Goal: Task Accomplishment & Management: Complete application form

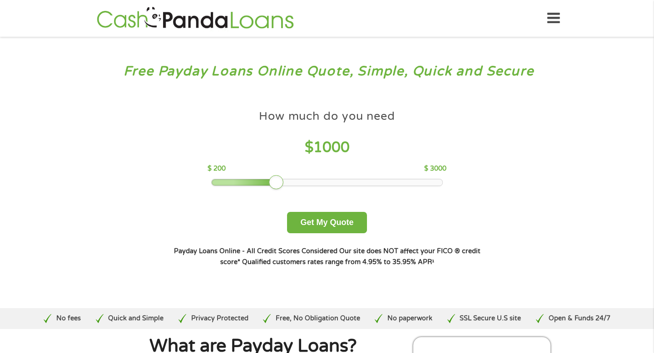
click at [556, 19] on icon at bounding box center [553, 18] width 13 height 22
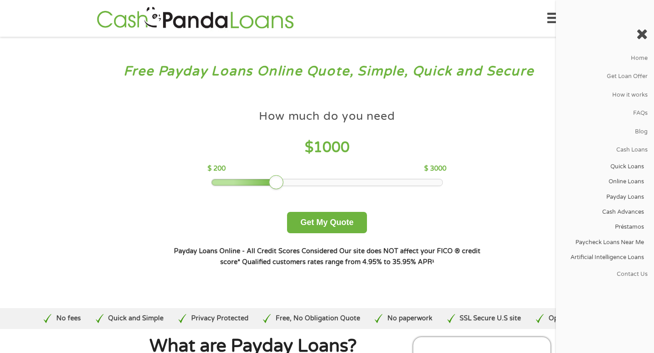
click at [480, 187] on div "How much do you need $ 1000 $ 200 $ 3000 Get My Quote" at bounding box center [327, 169] width 318 height 128
drag, startPoint x: 276, startPoint y: 184, endPoint x: 395, endPoint y: 175, distance: 119.2
click at [395, 177] on div at bounding box center [400, 182] width 15 height 15
drag, startPoint x: 393, startPoint y: 182, endPoint x: 399, endPoint y: 180, distance: 6.7
click at [400, 181] on div at bounding box center [400, 182] width 15 height 15
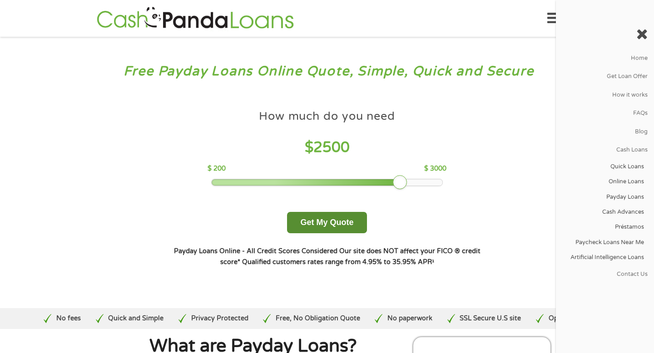
click at [334, 231] on button "Get My Quote" at bounding box center [326, 222] width 79 height 21
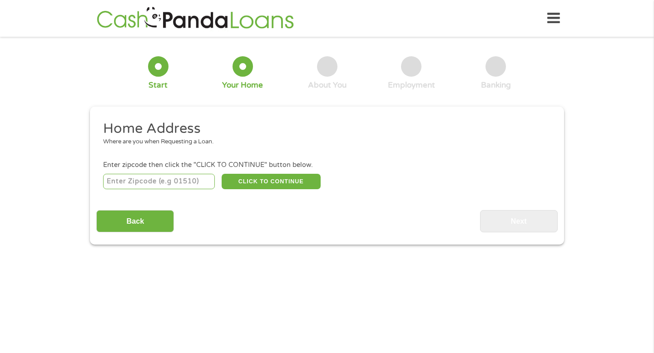
click at [185, 185] on input "number" at bounding box center [159, 181] width 112 height 15
type input "45237"
select select "Ohio"
click at [295, 182] on button "CLICK TO CONTINUE" at bounding box center [271, 181] width 99 height 15
type input "45237"
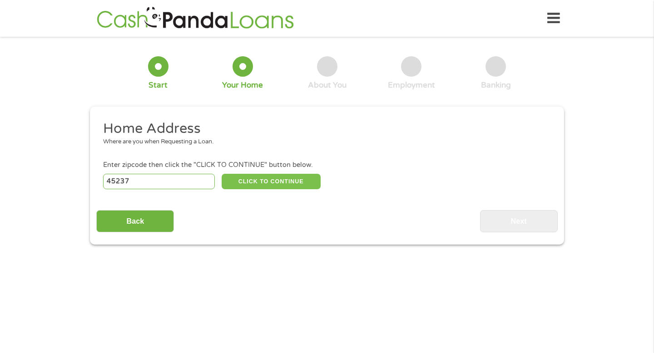
type input "Cincinnati"
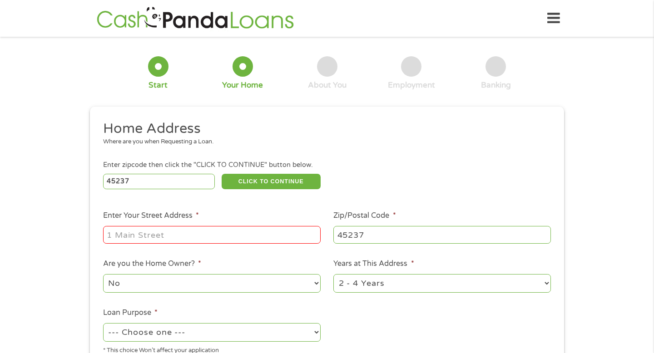
click at [259, 231] on input "Enter Your Street Address *" at bounding box center [211, 234] width 217 height 17
type input "1812 Bluefield Place"
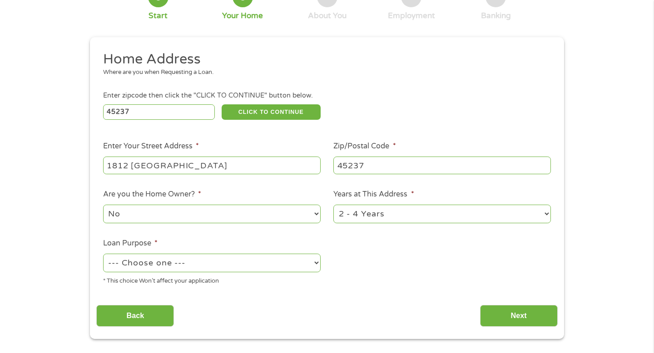
scroll to position [77, 0]
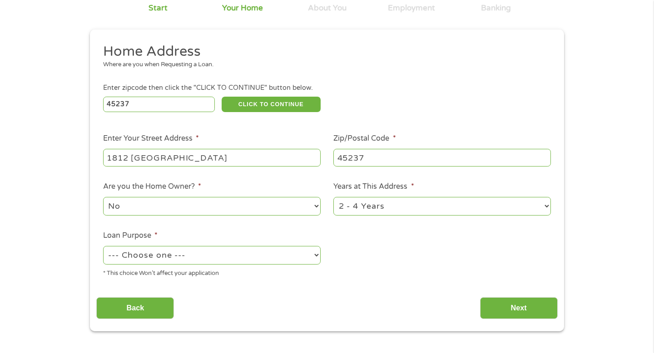
click at [394, 209] on select "1 Year or less 1 - 2 Years 2 - 4 Years Over 4 Years" at bounding box center [441, 206] width 217 height 19
select select "60months"
click at [333, 197] on select "1 Year or less 1 - 2 Years 2 - 4 Years Over 4 Years" at bounding box center [441, 206] width 217 height 19
click at [275, 262] on select "--- Choose one --- Pay Bills Debt Consolidation Home Improvement Major Purchase…" at bounding box center [211, 255] width 217 height 19
select select "paybills"
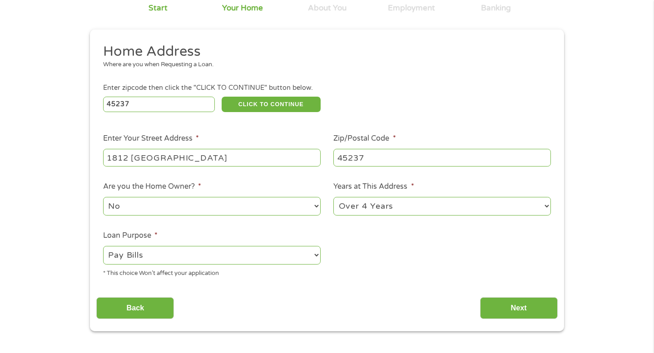
click at [103, 246] on select "--- Choose one --- Pay Bills Debt Consolidation Home Improvement Major Purchase…" at bounding box center [211, 255] width 217 height 19
click at [497, 308] on input "Next" at bounding box center [519, 308] width 78 height 22
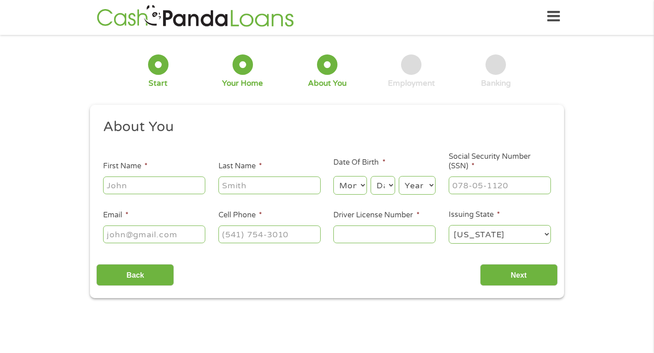
scroll to position [0, 0]
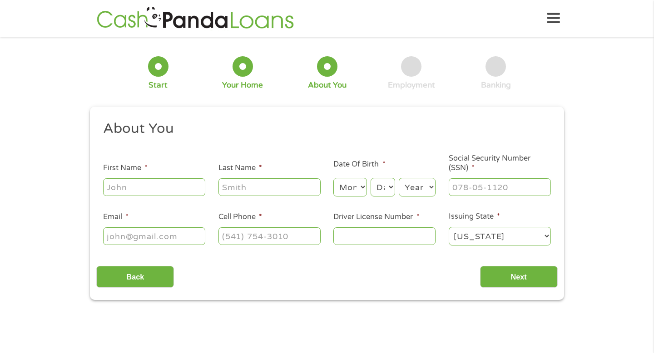
click at [199, 195] on input "First Name *" at bounding box center [154, 186] width 102 height 17
type input "Rodricus"
type input "Kelley Jr"
type input "rodricuskelley1@gmail.com"
type input "(470) 269-2657"
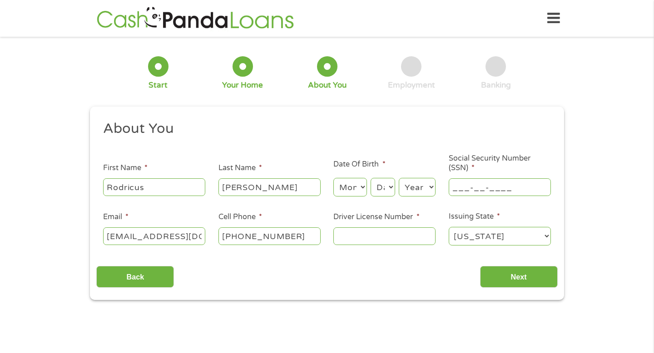
click at [479, 193] on input "___-__-____" at bounding box center [499, 186] width 102 height 17
type input "302-04-7261"
click at [355, 187] on select "Month 1 2 3 4 5 6 7 8 9 10 11 12" at bounding box center [349, 187] width 33 height 19
select select "8"
click at [333, 178] on select "Month 1 2 3 4 5 6 7 8 9 10 11 12" at bounding box center [349, 187] width 33 height 19
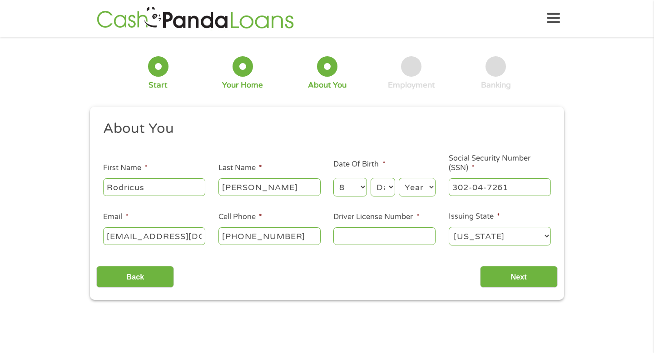
click at [383, 189] on select "Day 1 2 3 4 5 6 7 8 9 10 11 12 13 14 15 16 17 18 19 20 21 22 23 24 25 26 27 28 …" at bounding box center [382, 187] width 25 height 19
select select "7"
click at [370, 178] on select "Day 1 2 3 4 5 6 7 8 9 10 11 12 13 14 15 16 17 18 19 20 21 22 23 24 25 26 27 28 …" at bounding box center [382, 187] width 25 height 19
click at [419, 183] on select "Year 2007 2006 2005 2004 2003 2002 2001 2000 1999 1998 1997 1996 1995 1994 1993…" at bounding box center [417, 187] width 37 height 19
select select "2000"
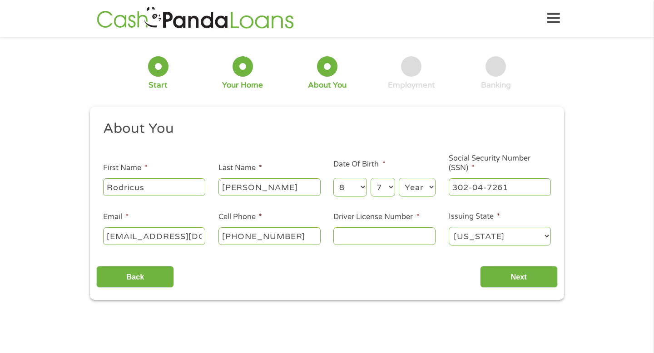
click at [399, 178] on select "Year 2007 2006 2005 2004 2003 2002 2001 2000 1999 1998 1997 1996 1995 1994 1993…" at bounding box center [417, 187] width 37 height 19
click at [409, 232] on input "Driver License Number *" at bounding box center [384, 235] width 102 height 17
type input "061701223"
click at [525, 281] on input "Next" at bounding box center [519, 277] width 78 height 22
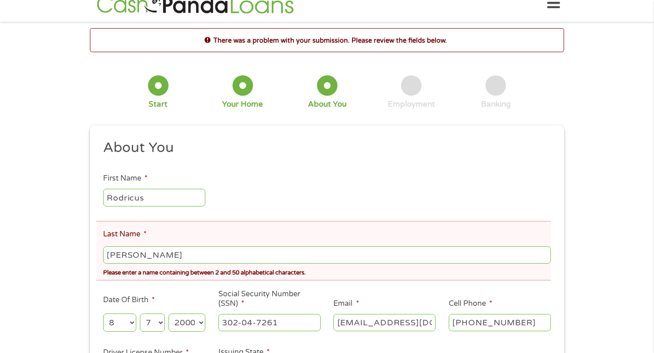
scroll to position [16, 0]
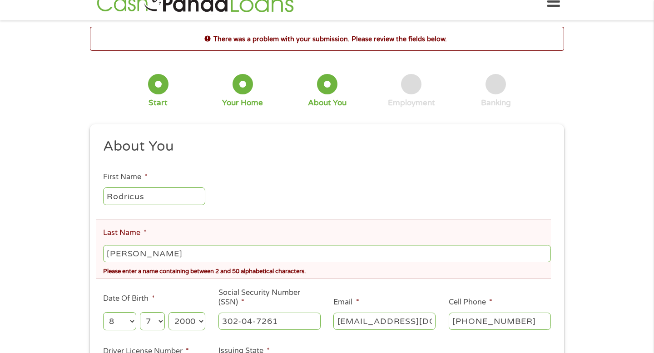
click at [390, 256] on input "Kelley Jr" at bounding box center [327, 253] width 448 height 17
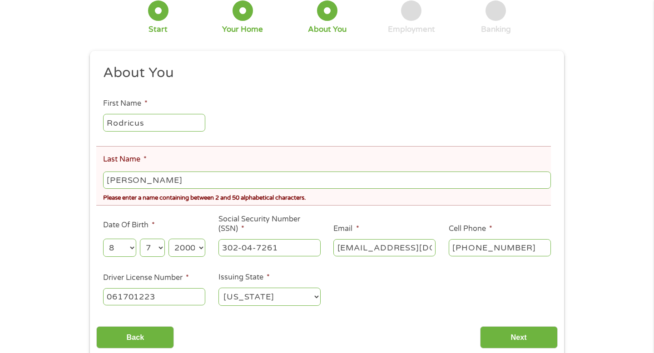
scroll to position [266, 0]
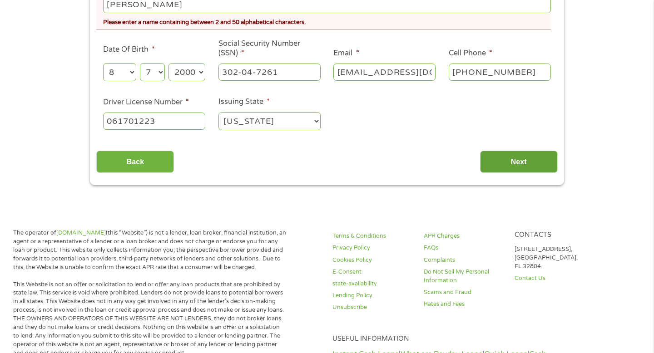
type input "Kelley"
click at [502, 168] on input "Next" at bounding box center [519, 162] width 78 height 22
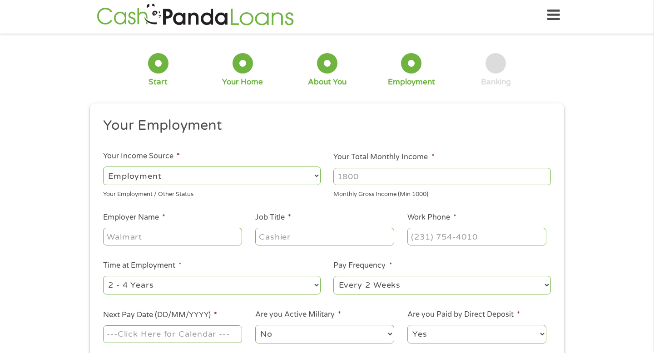
scroll to position [0, 0]
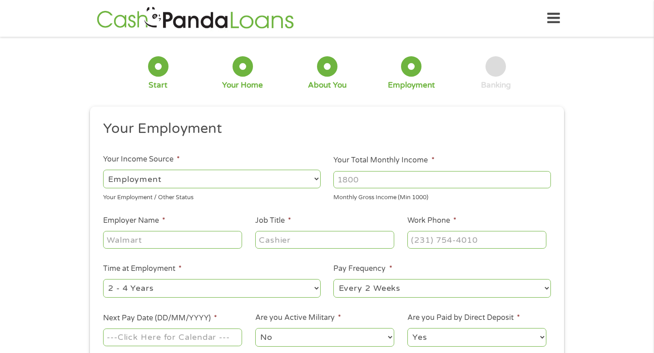
click at [311, 181] on select "--- Choose one --- Employment Self Employed Benefits" at bounding box center [211, 179] width 217 height 19
select select "selfEmployed"
click at [103, 170] on select "--- Choose one --- Employment Self Employed Benefits" at bounding box center [211, 179] width 217 height 19
click at [386, 177] on input "Your Total Monthly Income *" at bounding box center [441, 179] width 217 height 17
type input "4400"
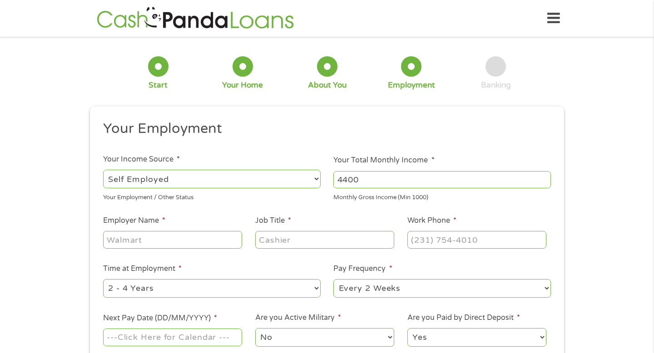
click at [228, 241] on input "Employer Name *" at bounding box center [172, 239] width 139 height 17
type input "Blackout Consulting LLC"
type input "Owner"
type input "(470) 269-2657"
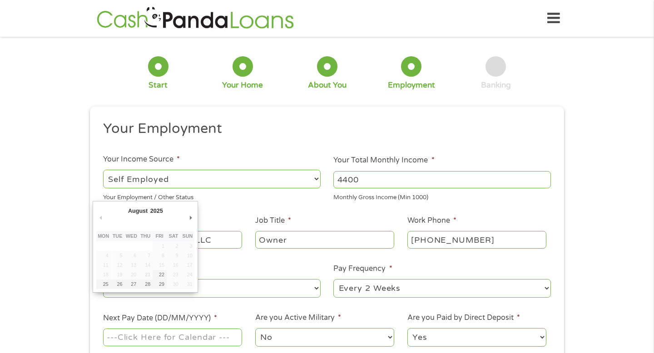
click at [194, 341] on input "Next Pay Date (DD/MM/YYYY) *" at bounding box center [172, 337] width 139 height 17
type input "29/08/2025"
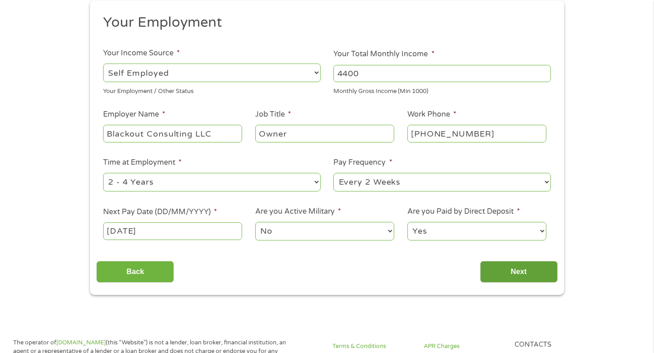
scroll to position [108, 0]
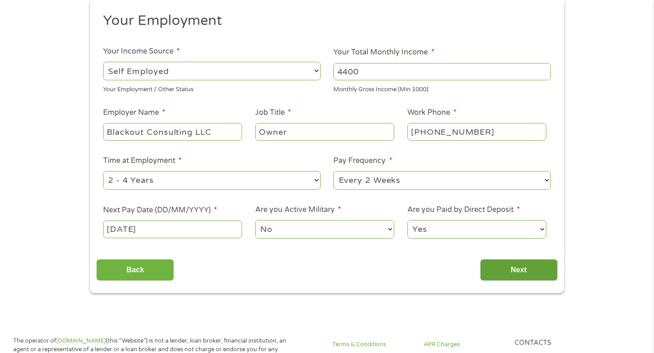
click at [534, 274] on input "Next" at bounding box center [519, 270] width 78 height 22
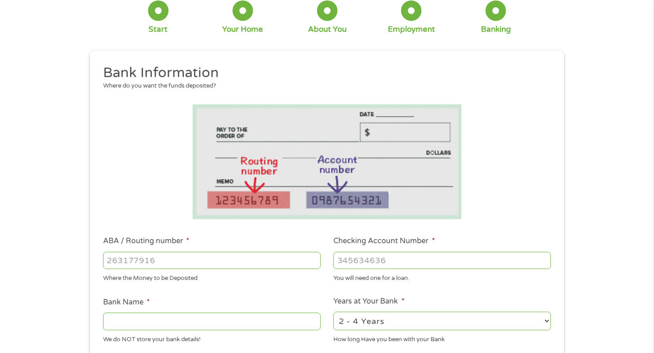
scroll to position [68, 0]
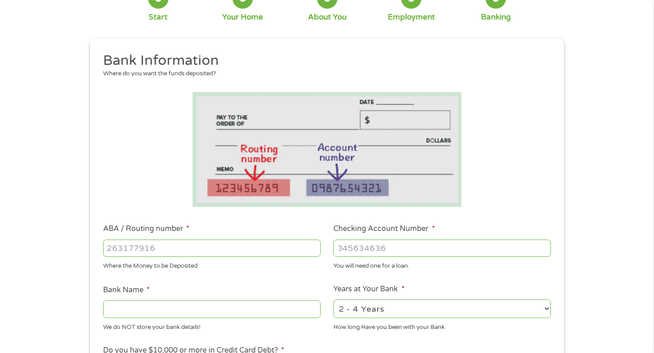
click at [267, 249] on input "ABA / Routing number *" at bounding box center [211, 248] width 217 height 17
click at [242, 249] on input "ABA / Routing number *" at bounding box center [211, 248] width 217 height 17
type input "091017138"
type input "SUN RISE BANKS NATIONAL ASSOCIATION"
type input "091017138"
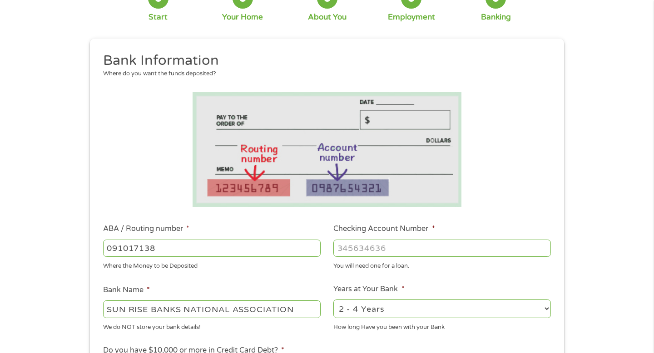
click at [417, 252] on input "Checking Account Number *" at bounding box center [441, 248] width 217 height 17
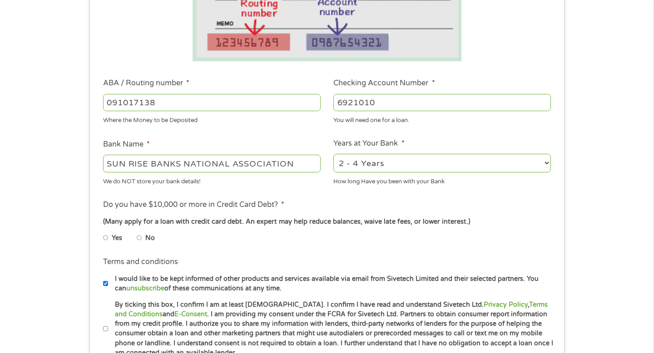
scroll to position [218, 0]
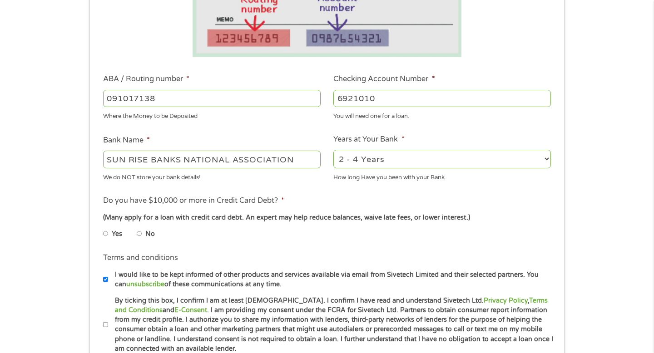
type input "692101039018"
click at [140, 235] on input "No" at bounding box center [139, 234] width 5 height 15
radio input "true"
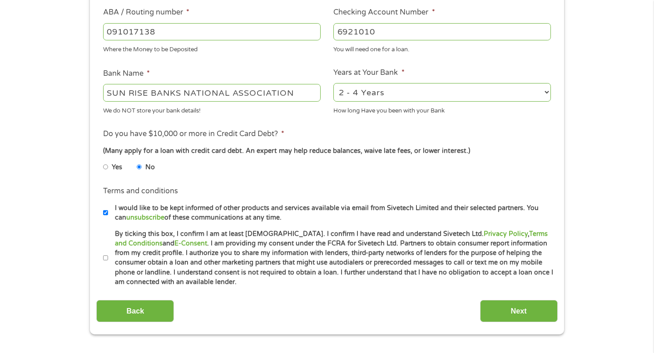
scroll to position [303, 0]
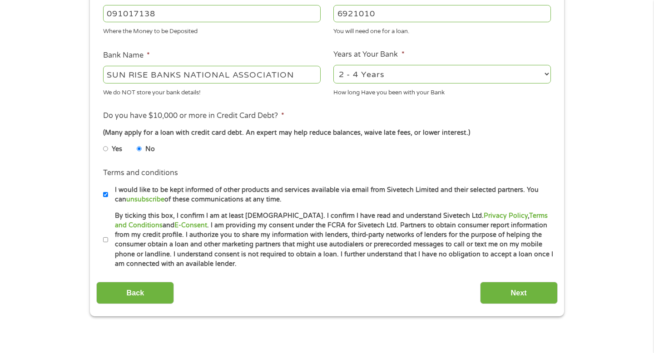
click at [106, 239] on input "By ticking this box, I confirm I am at least 18 years old. I confirm I have rea…" at bounding box center [105, 240] width 5 height 15
checkbox input "true"
click at [492, 296] on input "Next" at bounding box center [519, 293] width 78 height 22
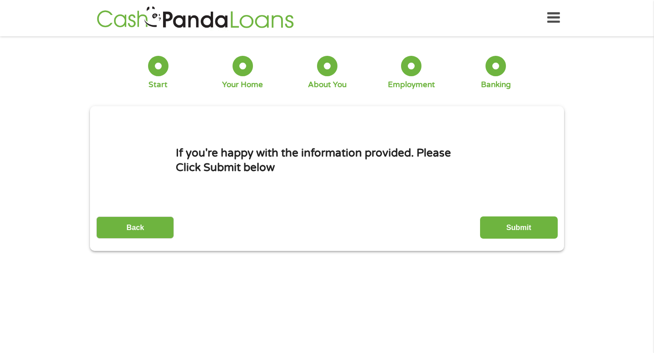
scroll to position [0, 0]
click at [517, 234] on input "Submit" at bounding box center [519, 228] width 78 height 22
